Goal: Task Accomplishment & Management: Manage account settings

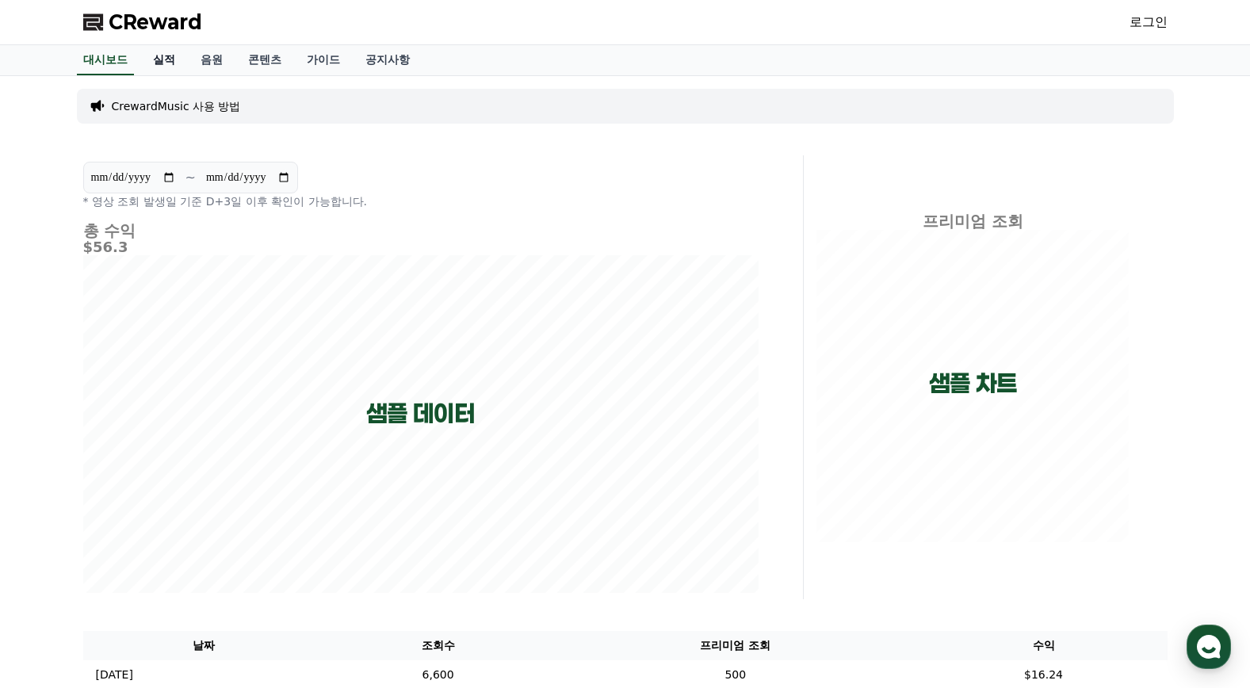
click at [160, 65] on link "실적" at bounding box center [164, 60] width 48 height 30
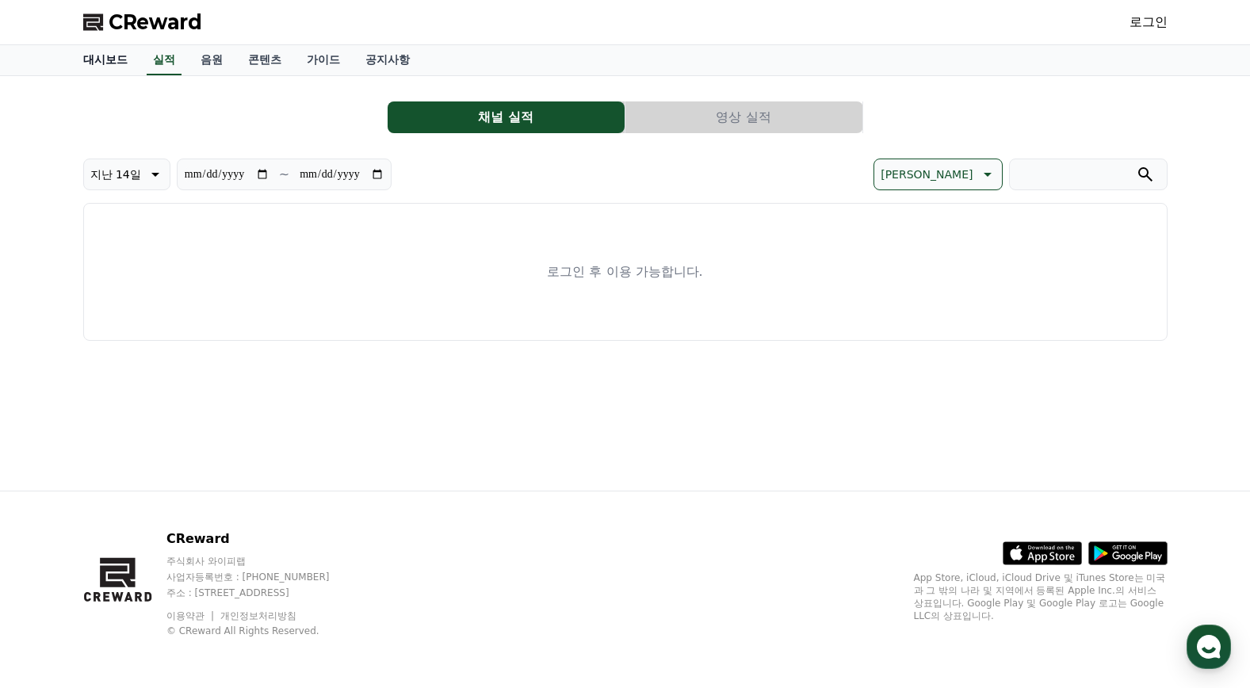
click at [117, 63] on link "대시보드" at bounding box center [106, 60] width 70 height 30
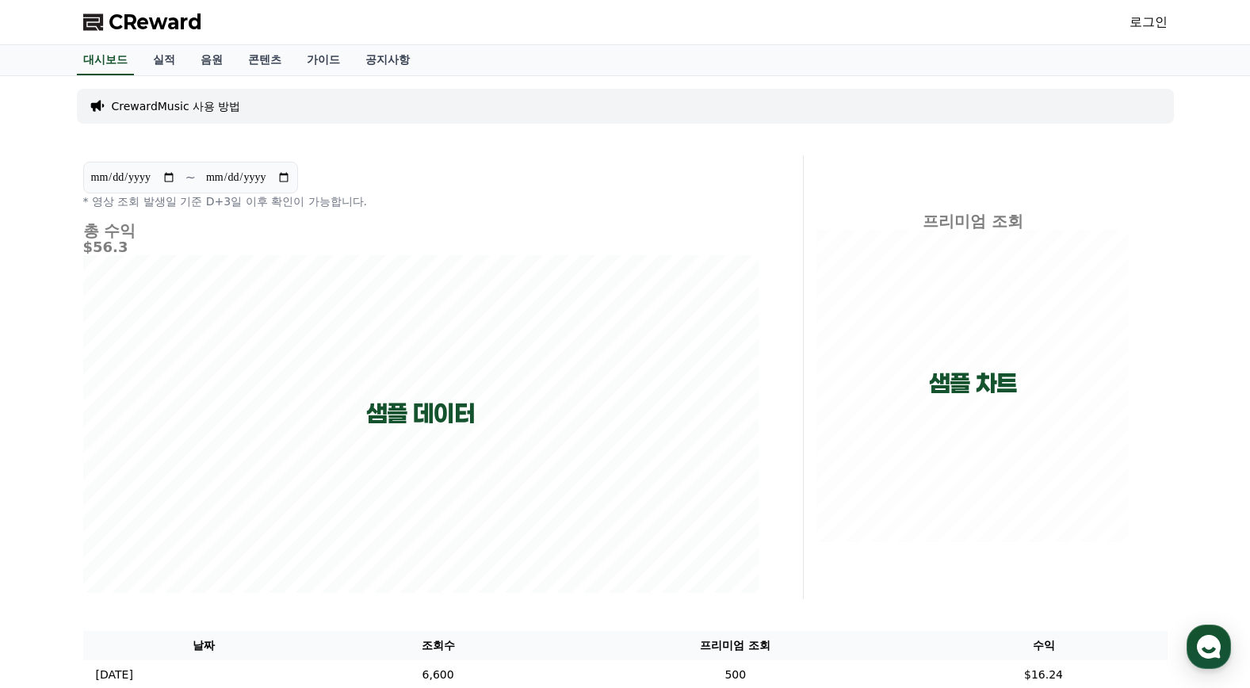
click at [1143, 25] on link "로그인" at bounding box center [1148, 22] width 38 height 19
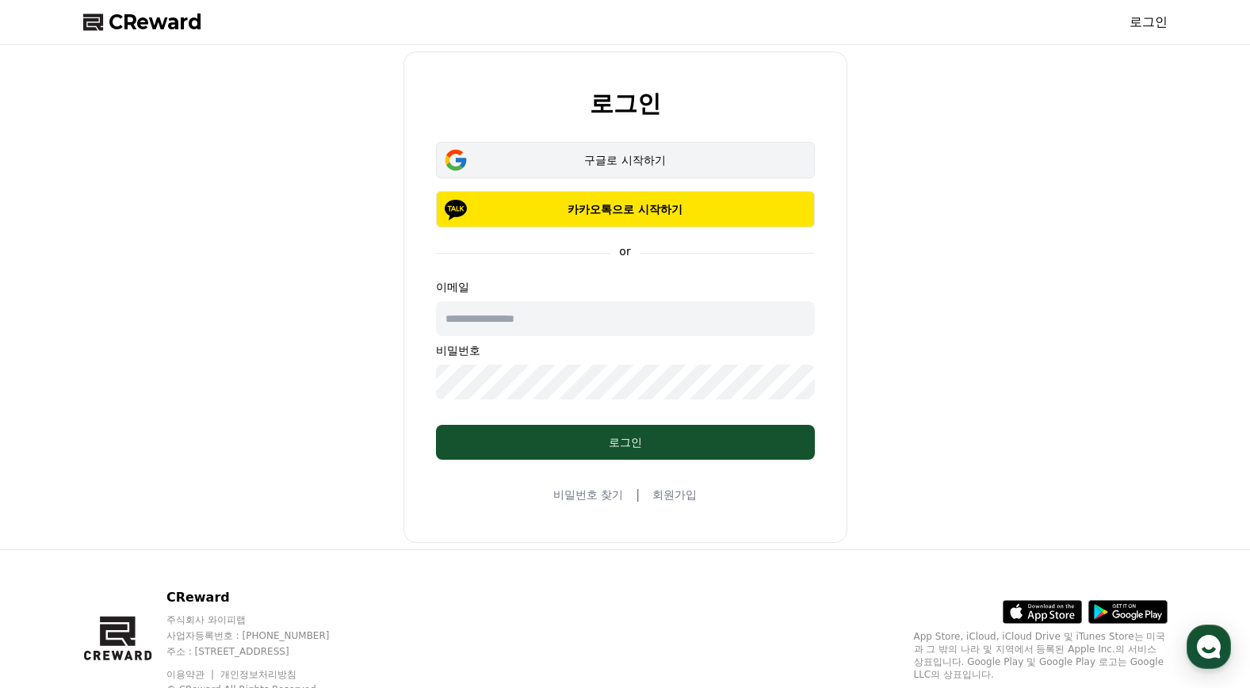
click at [679, 166] on div "구글로 시작하기" at bounding box center [625, 160] width 333 height 16
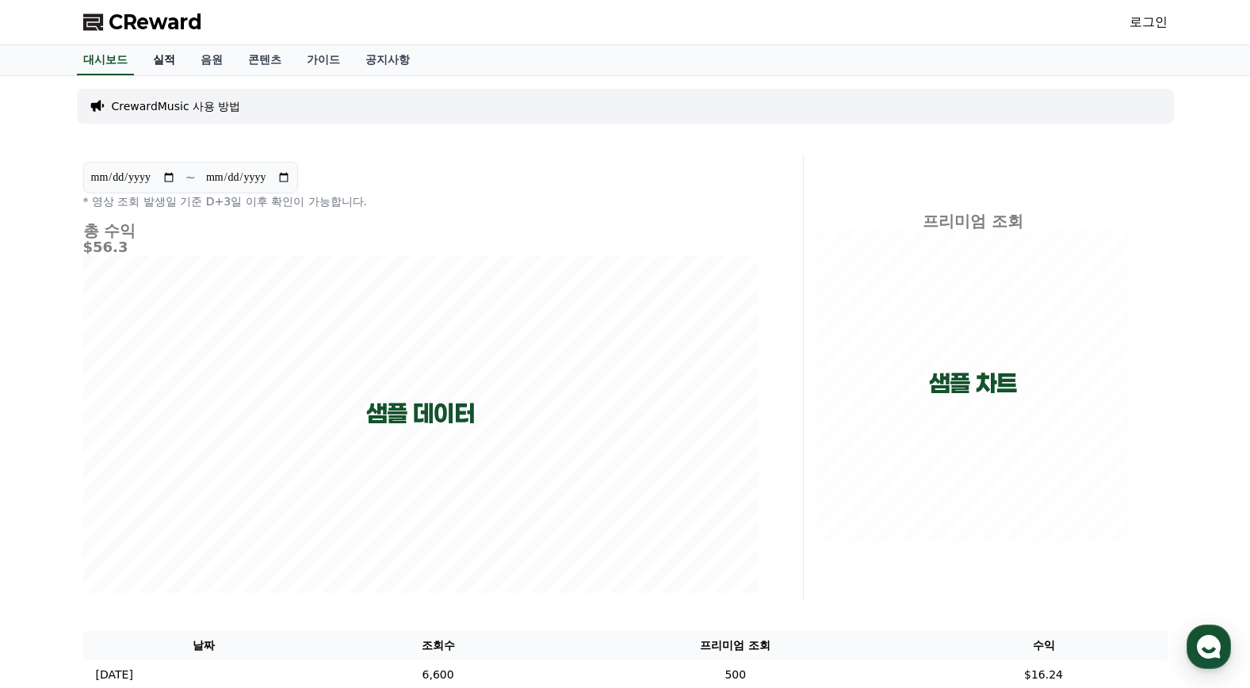
click at [162, 59] on link "실적" at bounding box center [164, 60] width 48 height 30
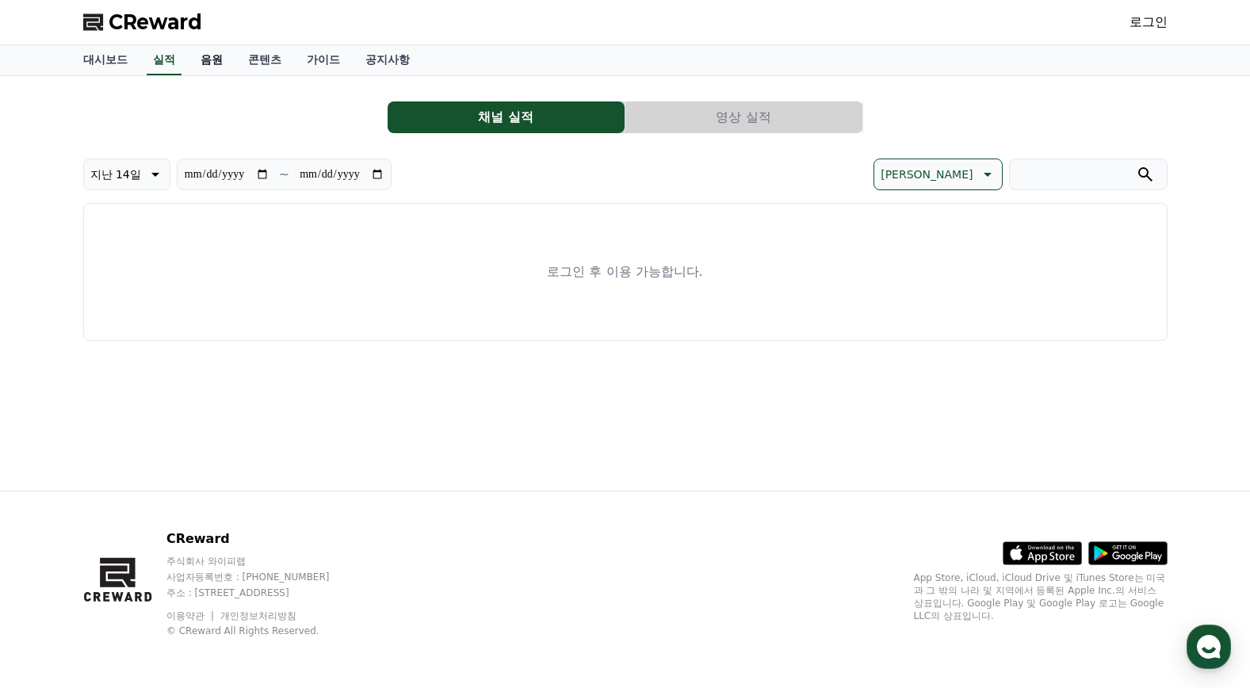
click at [220, 64] on link "음원" at bounding box center [212, 60] width 48 height 30
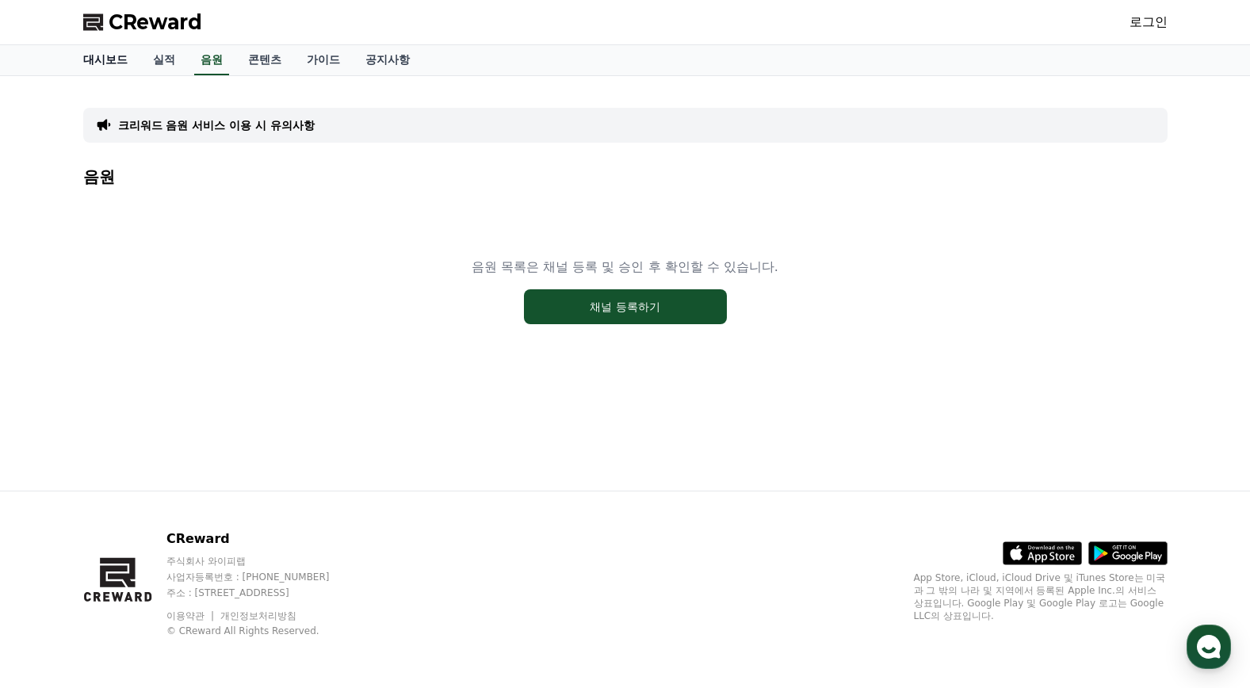
click at [107, 71] on link "대시보드" at bounding box center [106, 60] width 70 height 30
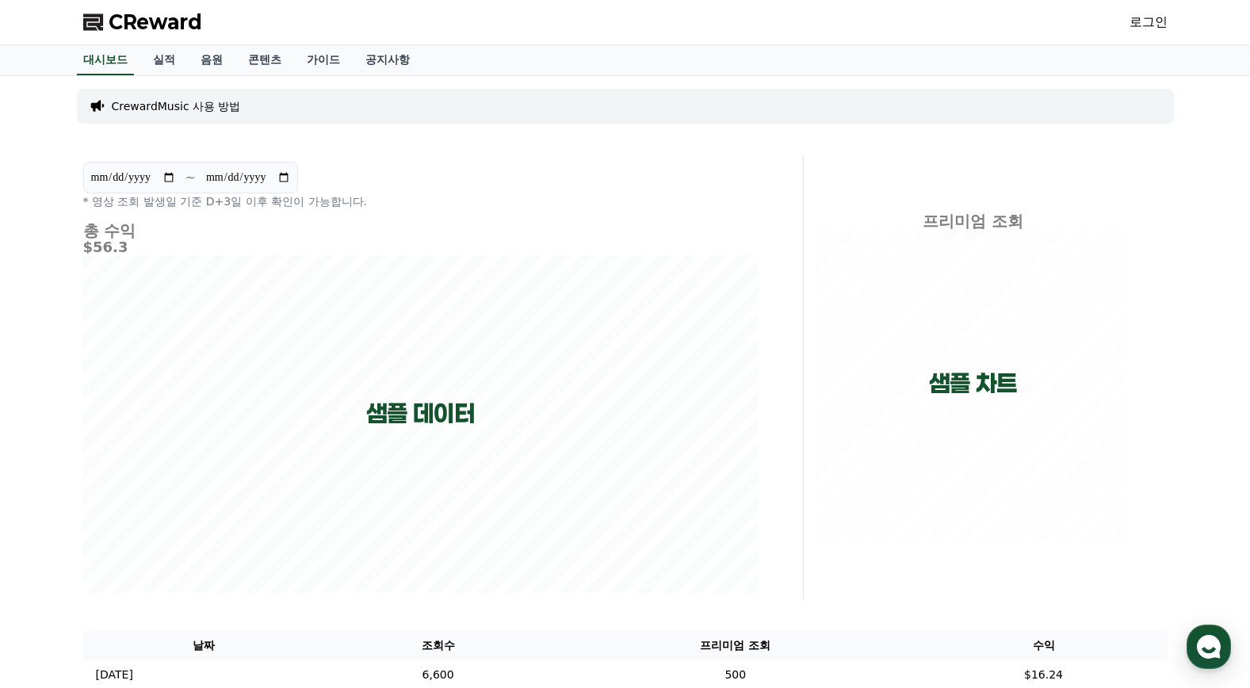
click at [1142, 26] on link "로그인" at bounding box center [1148, 22] width 38 height 19
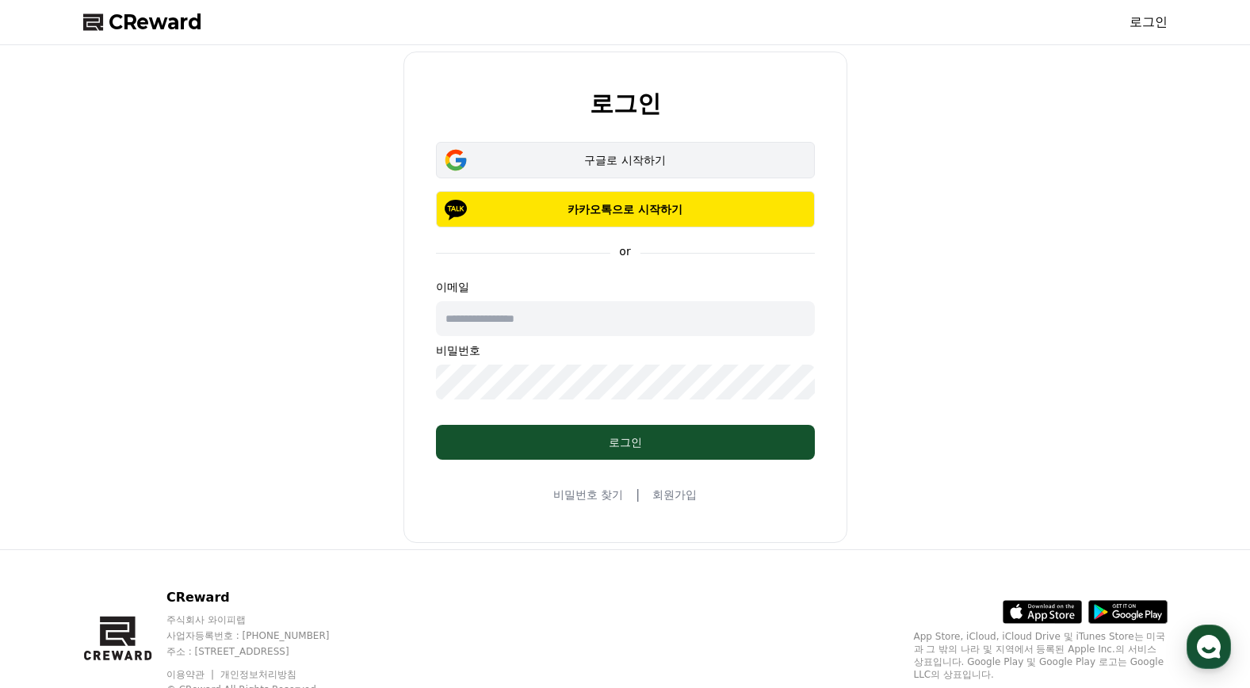
click at [674, 149] on button "구글로 시작하기" at bounding box center [625, 160] width 379 height 36
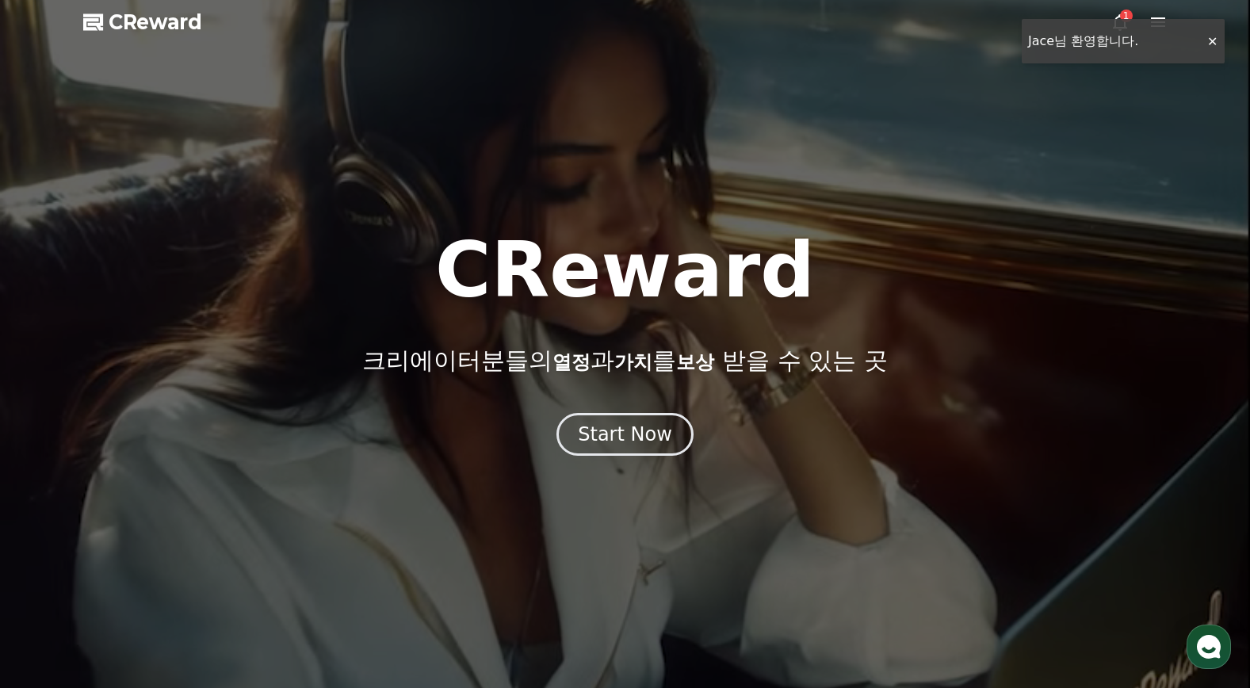
click at [1207, 40] on div at bounding box center [625, 344] width 1250 height 688
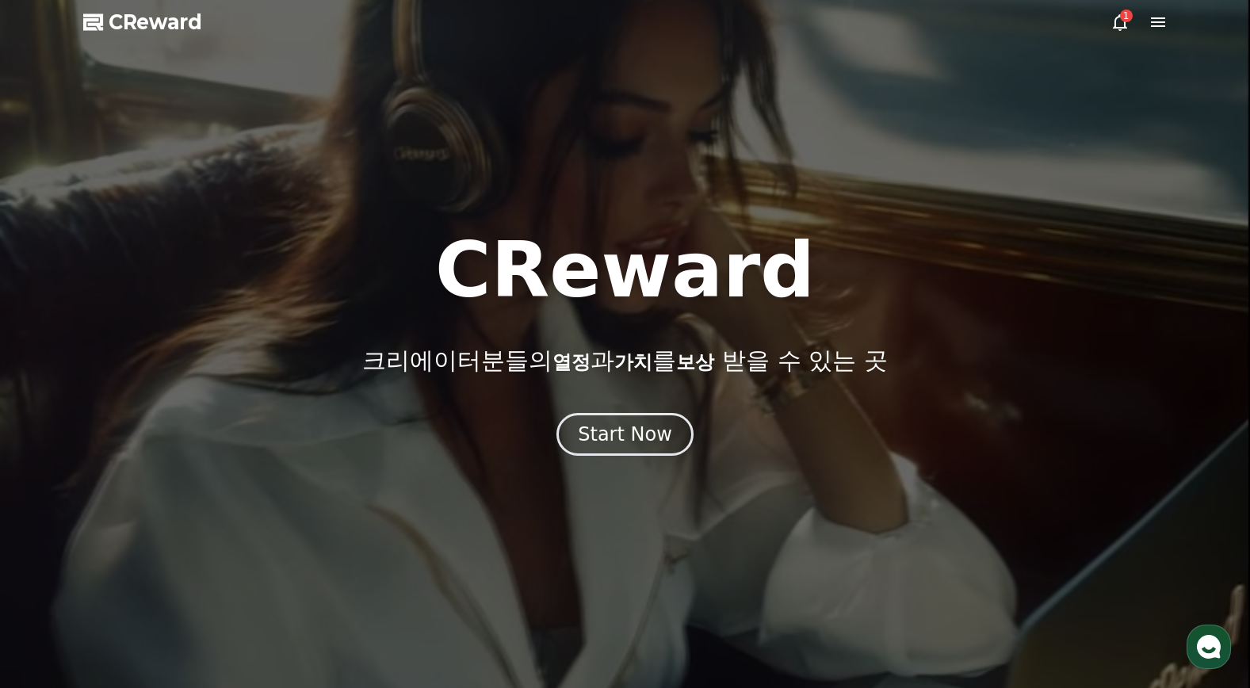
click at [1126, 26] on icon at bounding box center [1119, 22] width 19 height 19
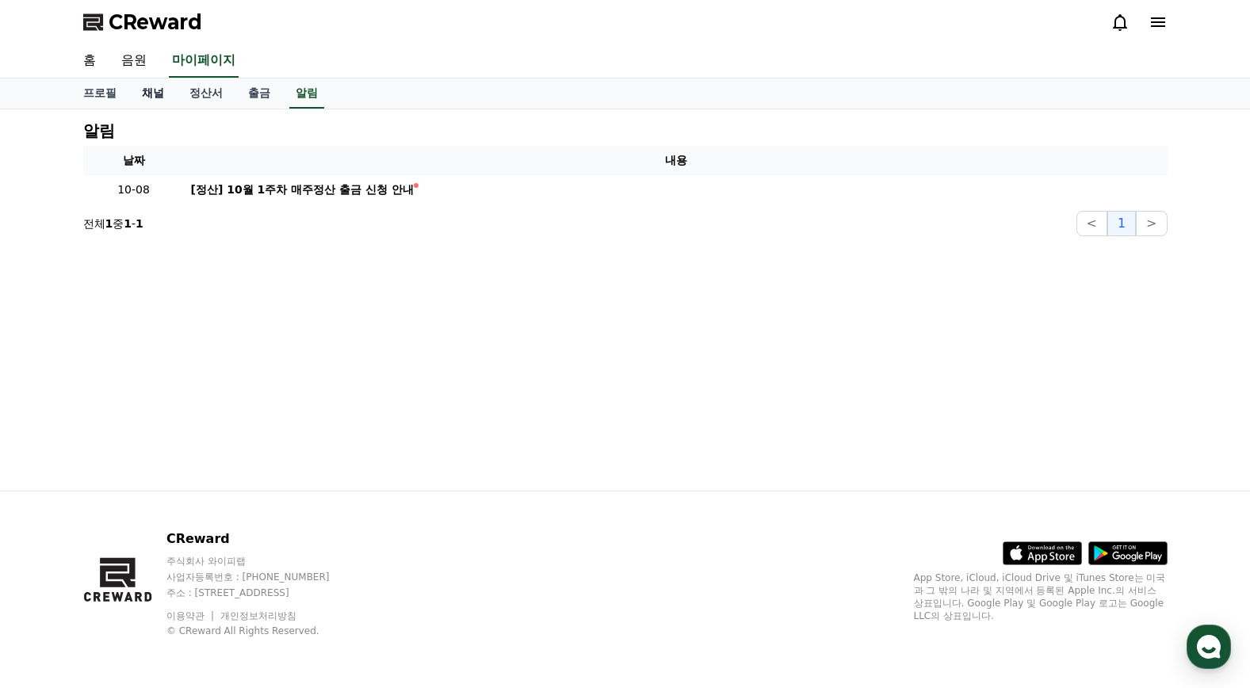
click at [143, 98] on link "채널" at bounding box center [153, 93] width 48 height 30
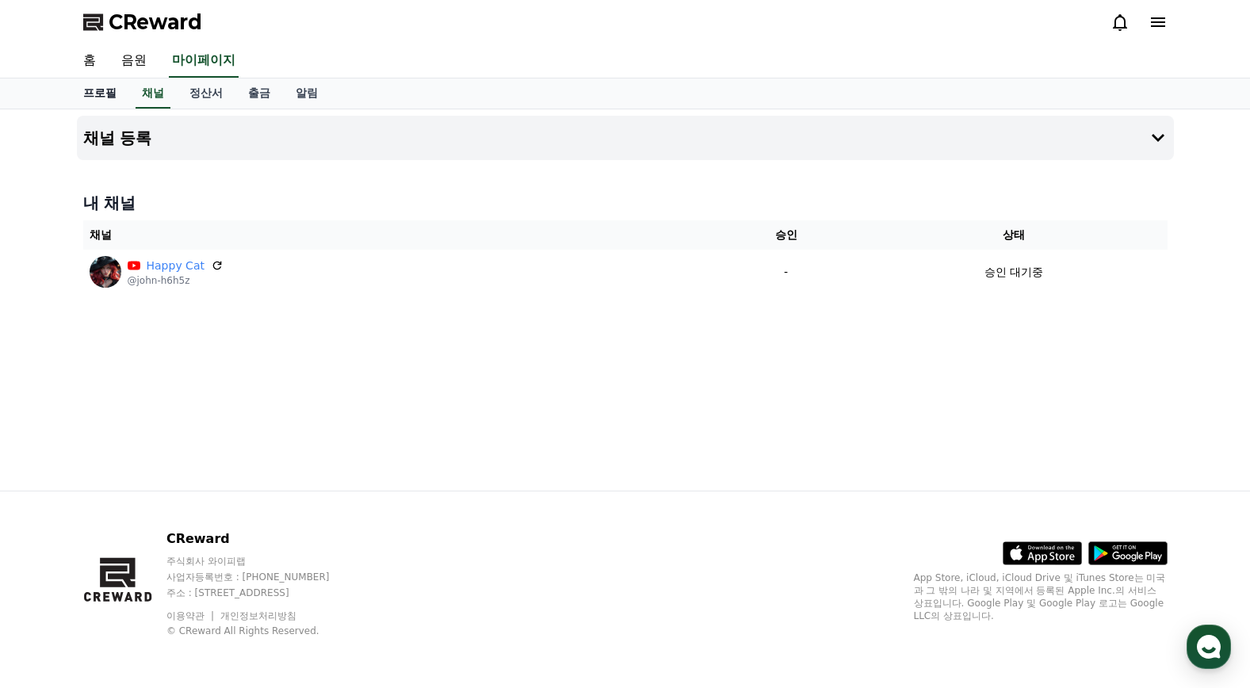
click at [103, 91] on link "프로필" at bounding box center [100, 93] width 59 height 30
select select "**********"
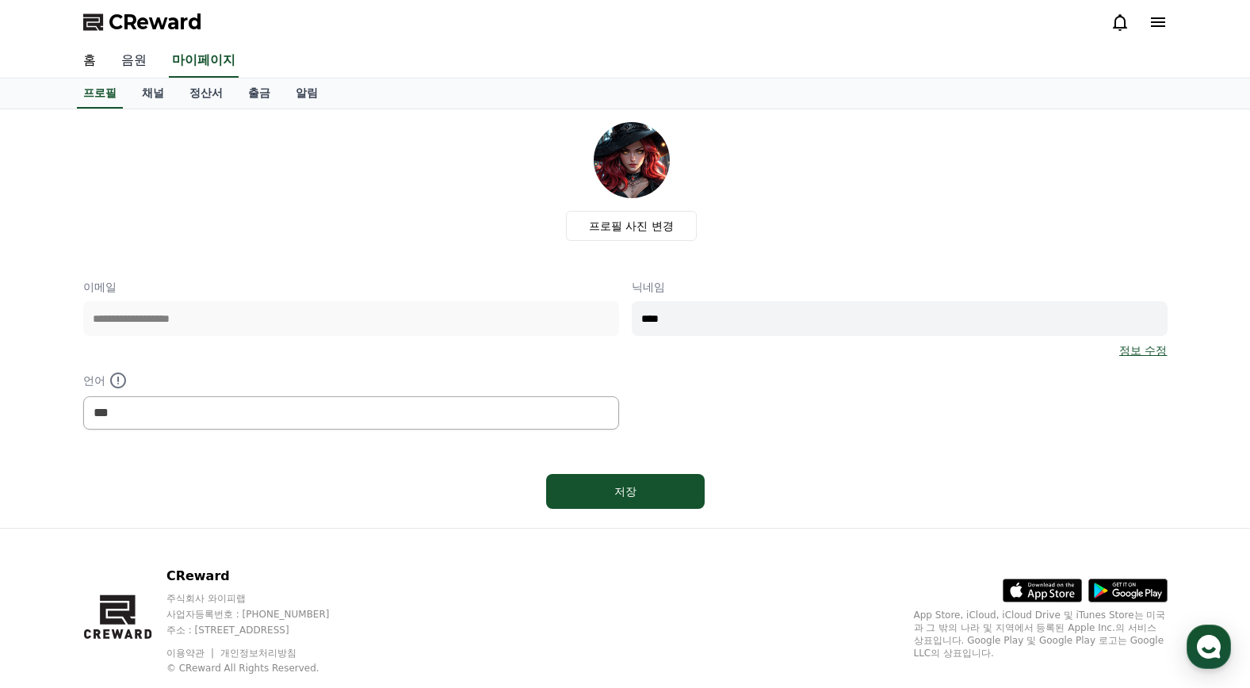
click at [139, 61] on link "음원" at bounding box center [134, 60] width 51 height 33
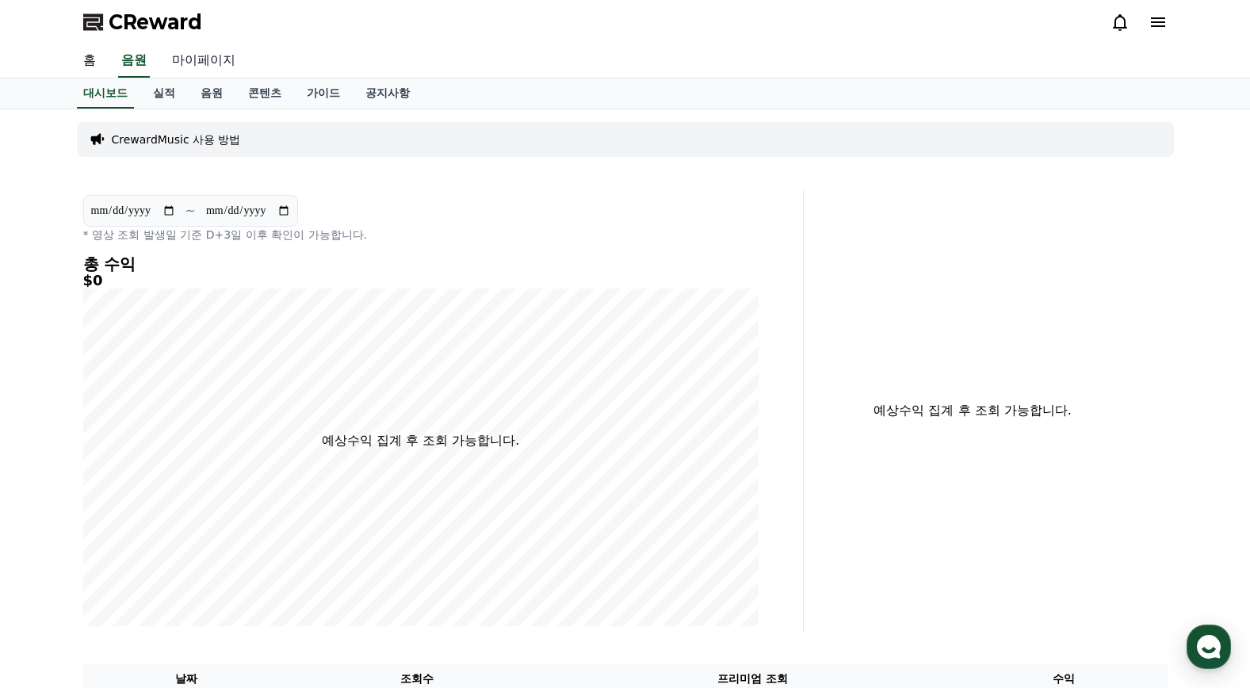
click at [202, 60] on link "마이페이지" at bounding box center [203, 60] width 89 height 33
select select "**********"
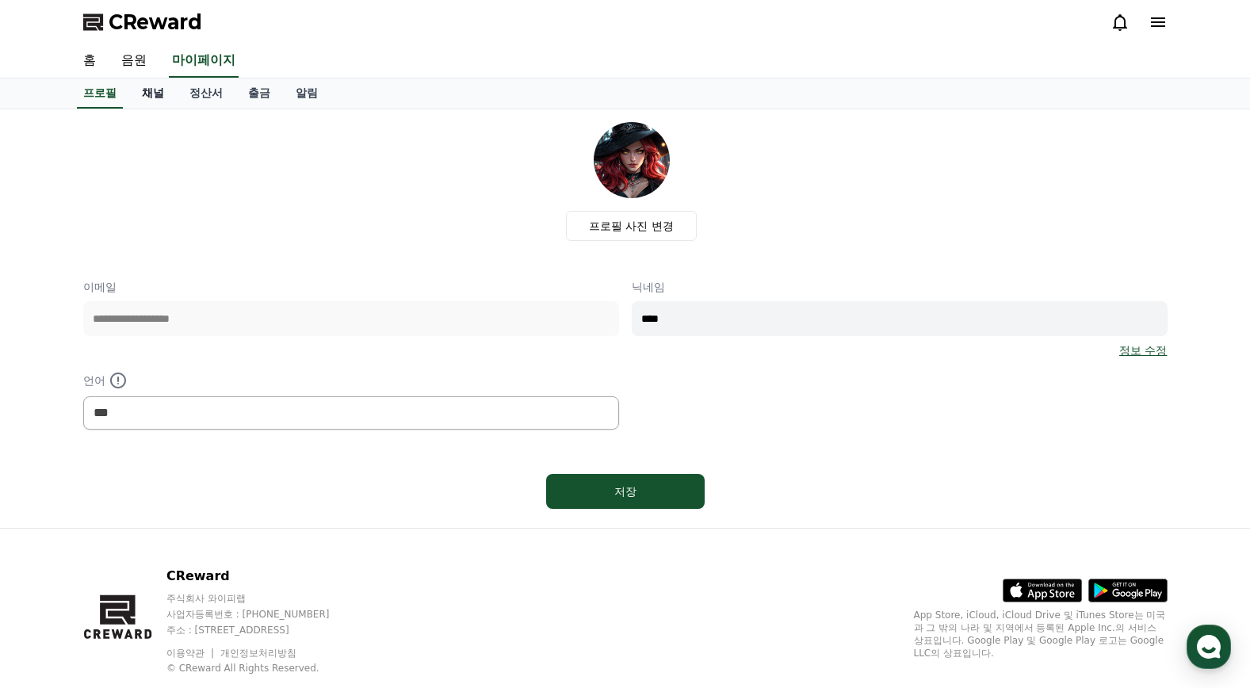
click at [157, 90] on link "채널" at bounding box center [153, 93] width 48 height 30
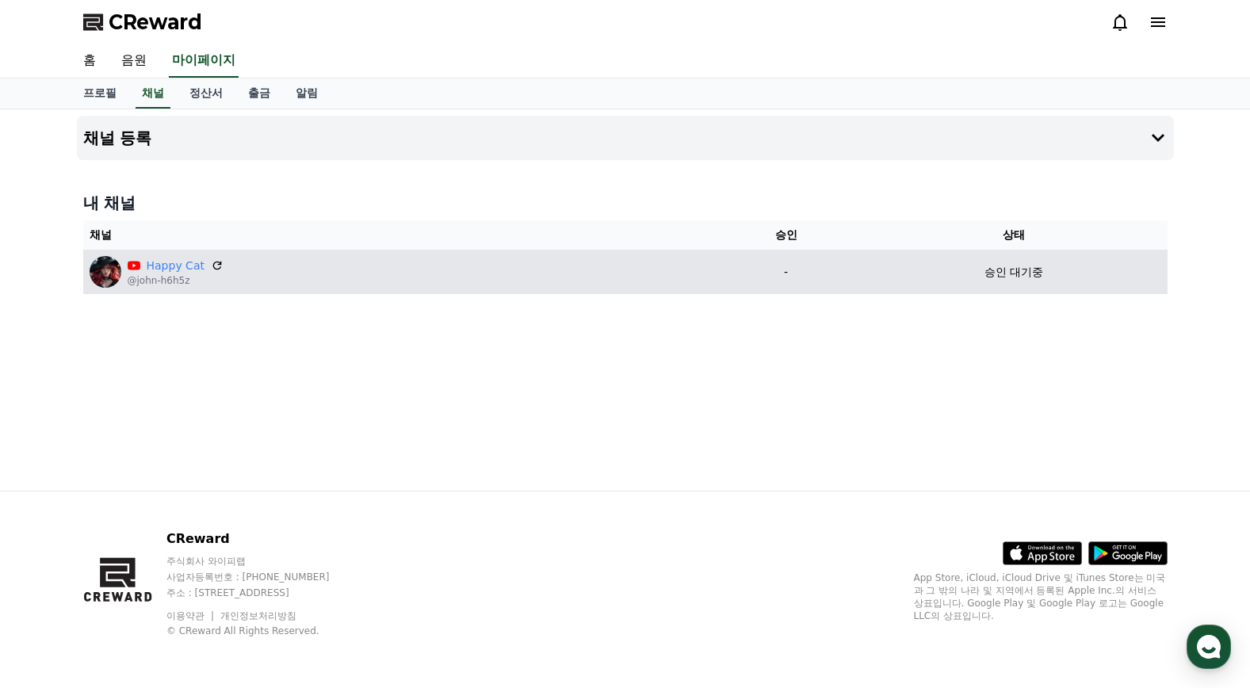
click at [1023, 277] on p "승인 대기중" at bounding box center [1013, 272] width 59 height 17
click at [935, 276] on div "승인 대기중" at bounding box center [1014, 272] width 294 height 17
click at [972, 274] on div "승인 대기중" at bounding box center [1014, 272] width 294 height 17
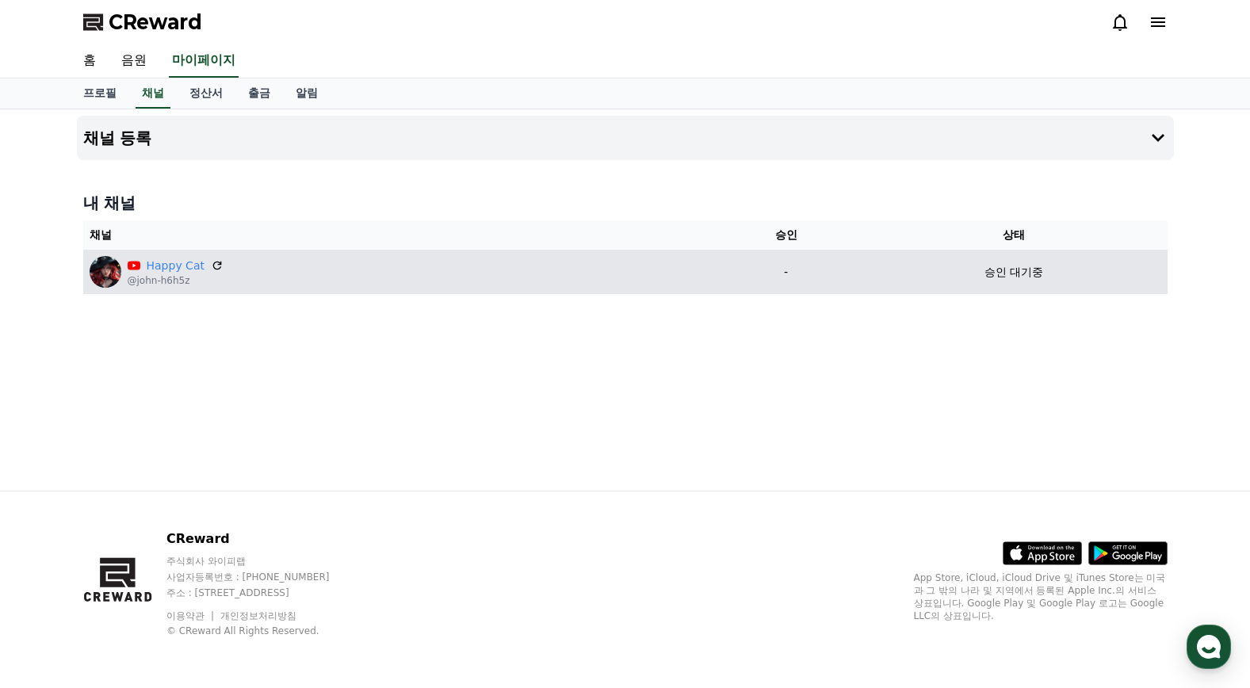
click at [972, 274] on div "승인 대기중" at bounding box center [1014, 272] width 294 height 17
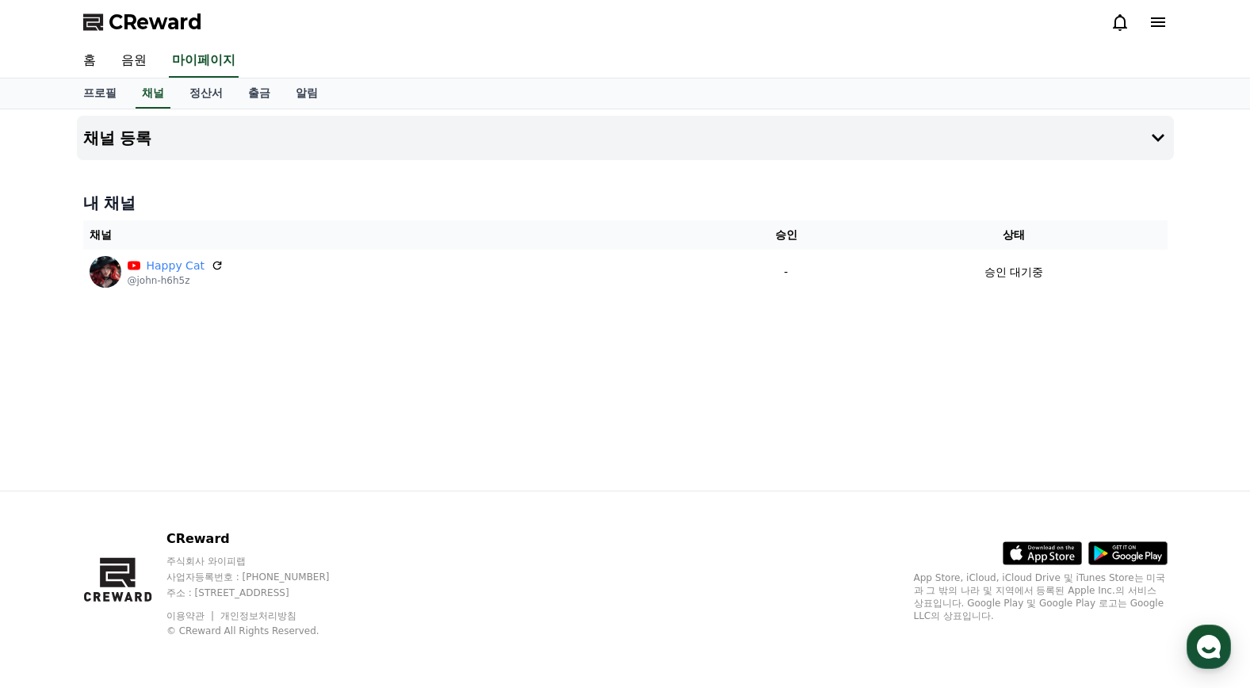
click at [792, 327] on div "채널 등록 내 채널 채널 승인 상태 Happy Cat @john-h6h5z - 승인 대기중" at bounding box center [626, 299] width 1110 height 381
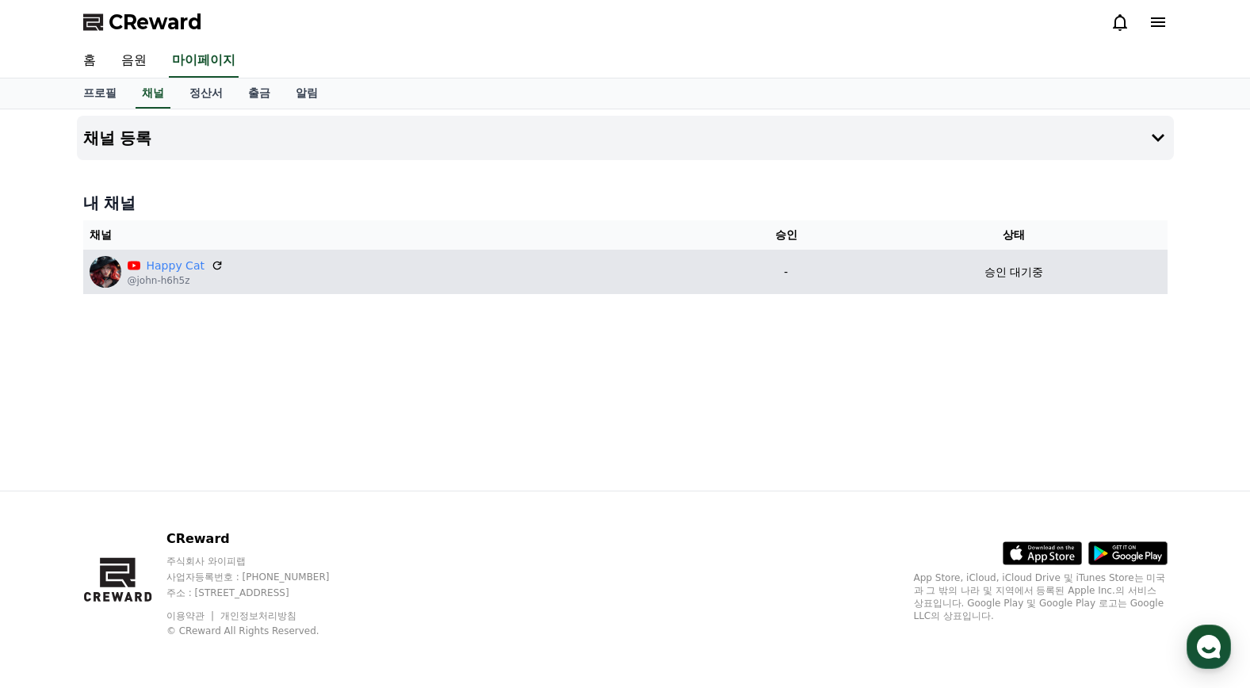
click at [113, 264] on img at bounding box center [106, 272] width 32 height 32
click at [109, 268] on img at bounding box center [106, 272] width 32 height 32
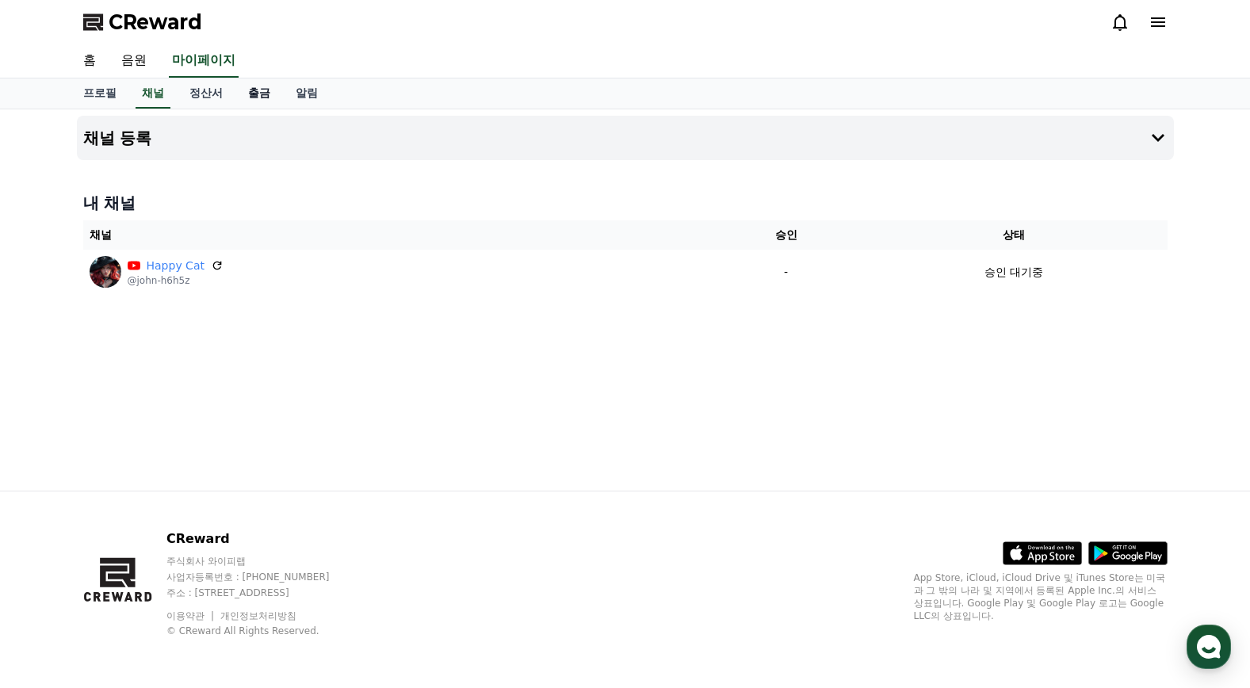
click at [258, 92] on link "출금" at bounding box center [259, 93] width 48 height 30
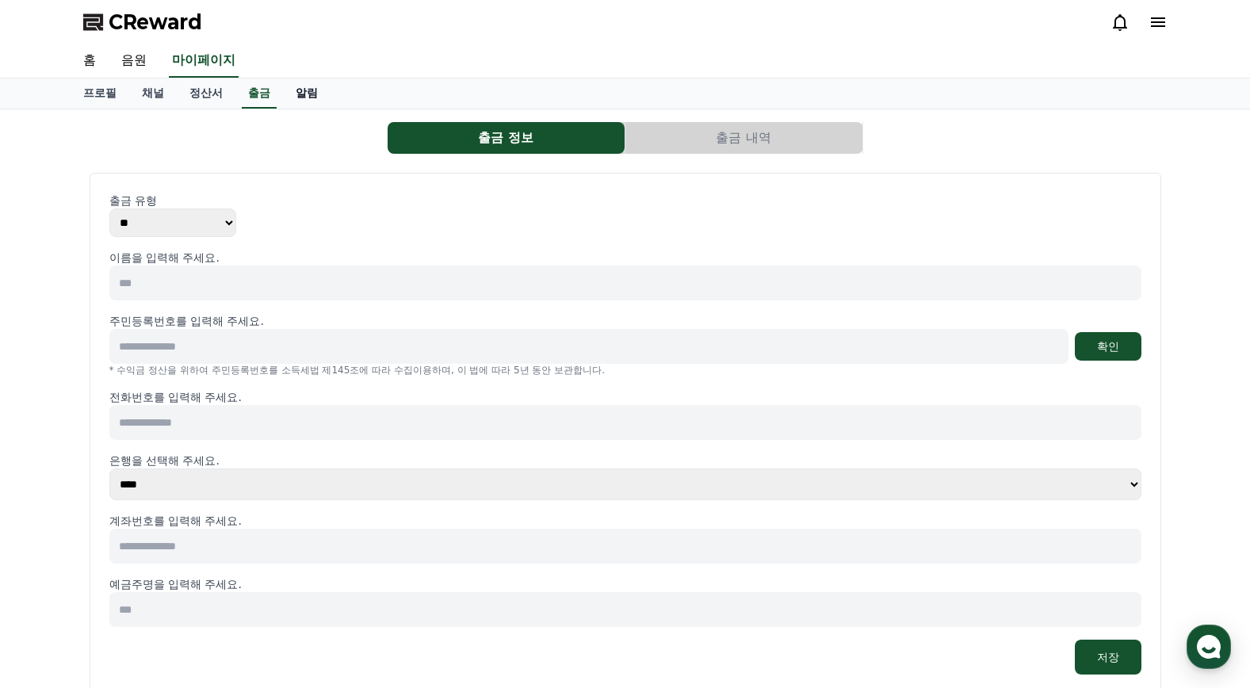
click at [314, 94] on link "알림" at bounding box center [307, 93] width 48 height 30
